Goal: Check status

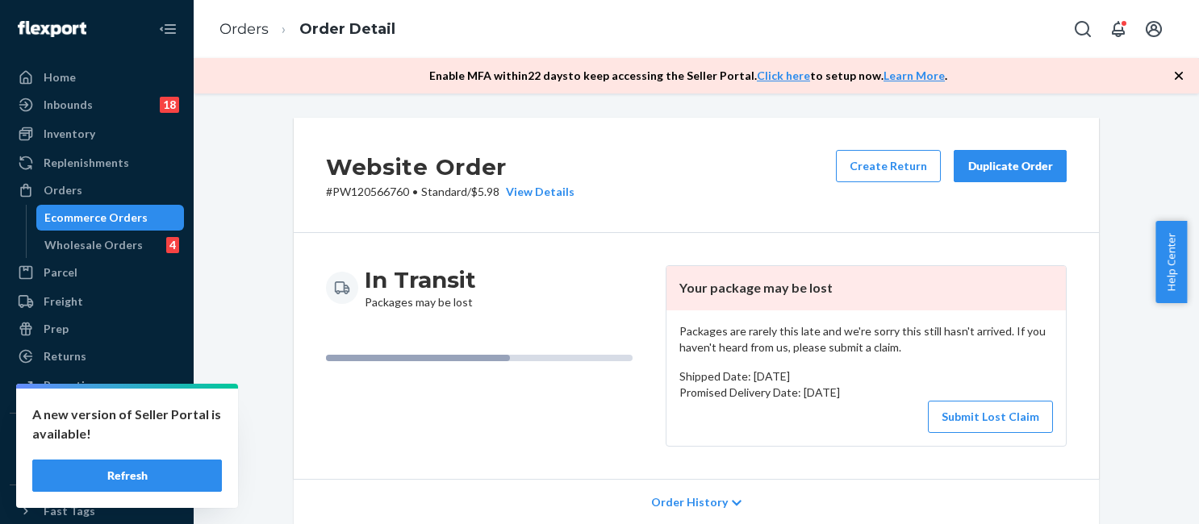
click at [246, 28] on link "Orders" at bounding box center [243, 29] width 49 height 18
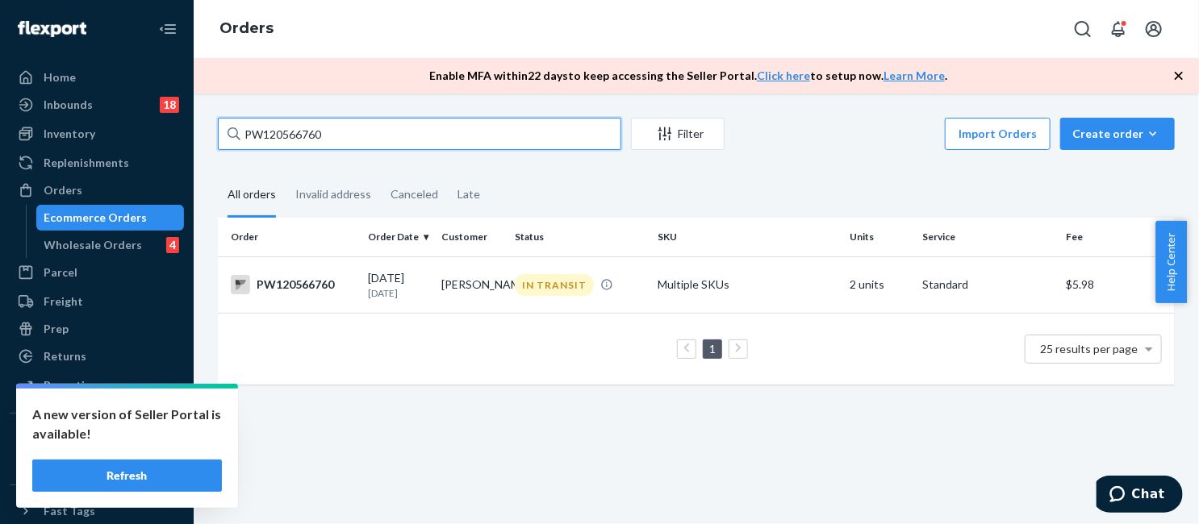
click at [337, 127] on input "PW120566760" at bounding box center [419, 134] width 403 height 32
paste input "636693"
type input "PW120636693"
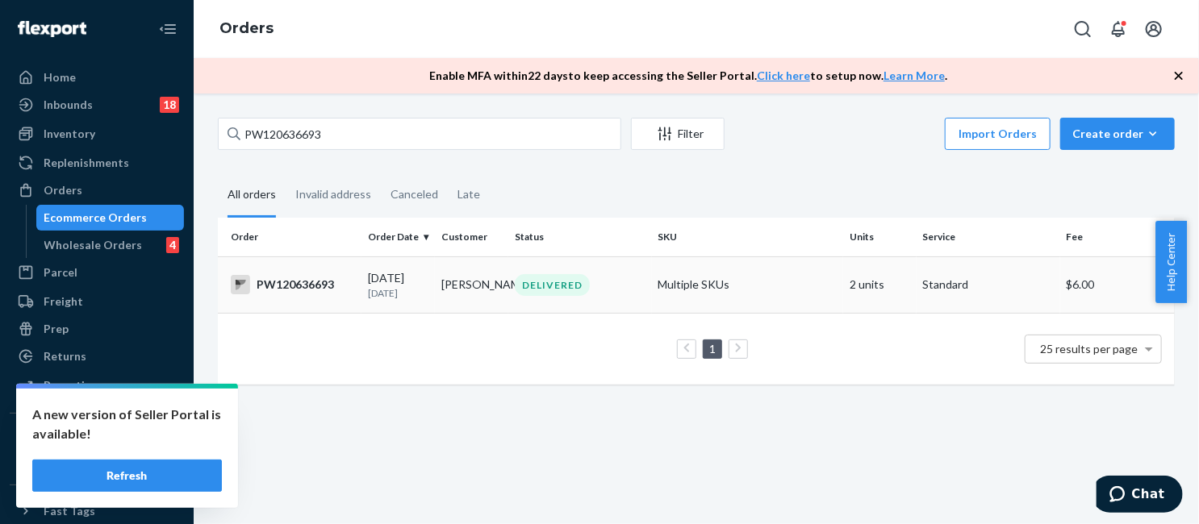
click at [553, 285] on div "DELIVERED" at bounding box center [552, 285] width 75 height 22
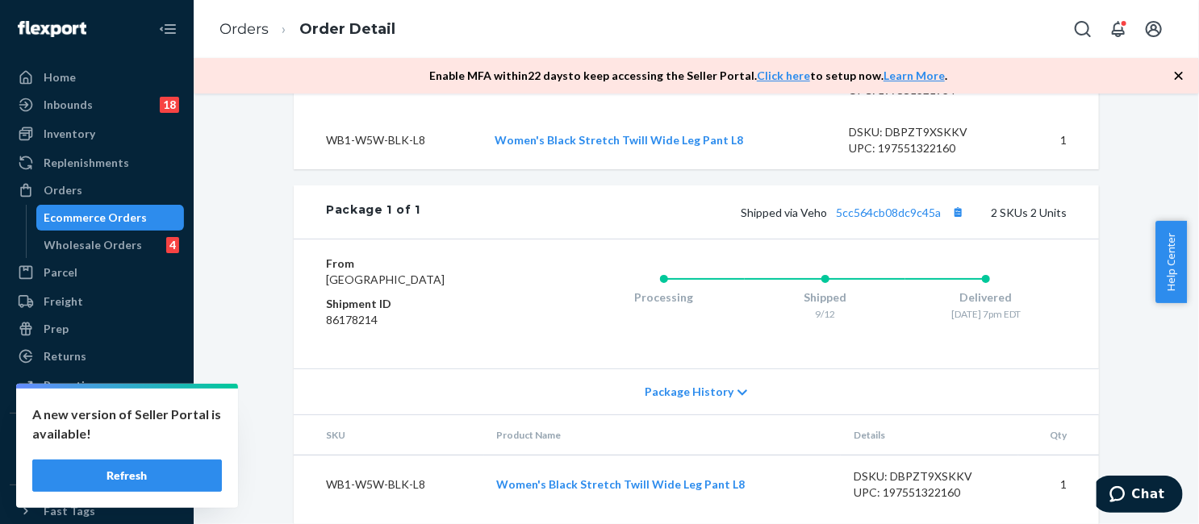
scroll to position [727, 0]
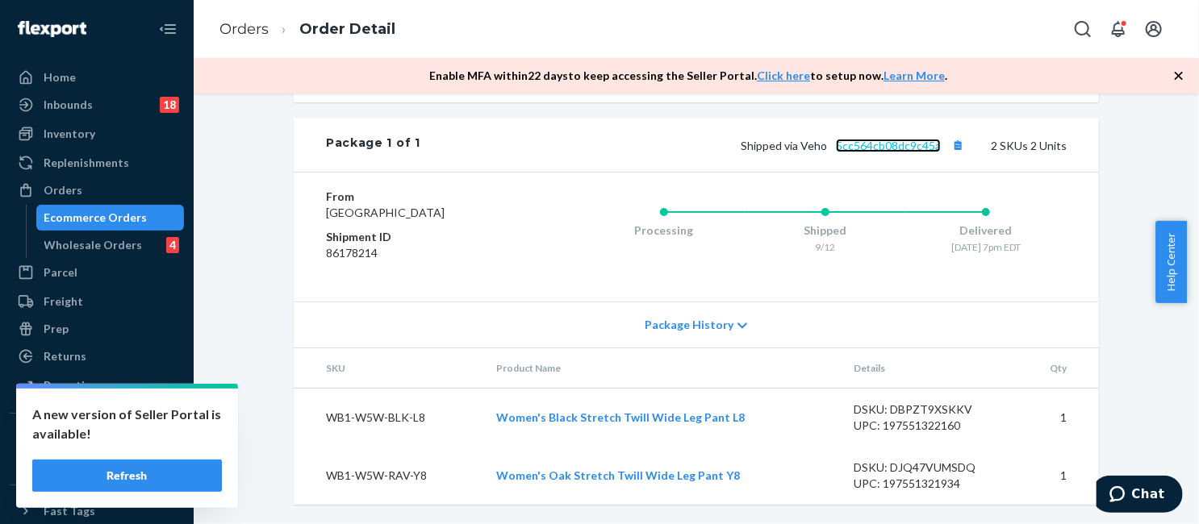
click at [881, 139] on link "5cc564cb08dc9c45a" at bounding box center [888, 146] width 105 height 14
